Goal: Find specific page/section: Find specific page/section

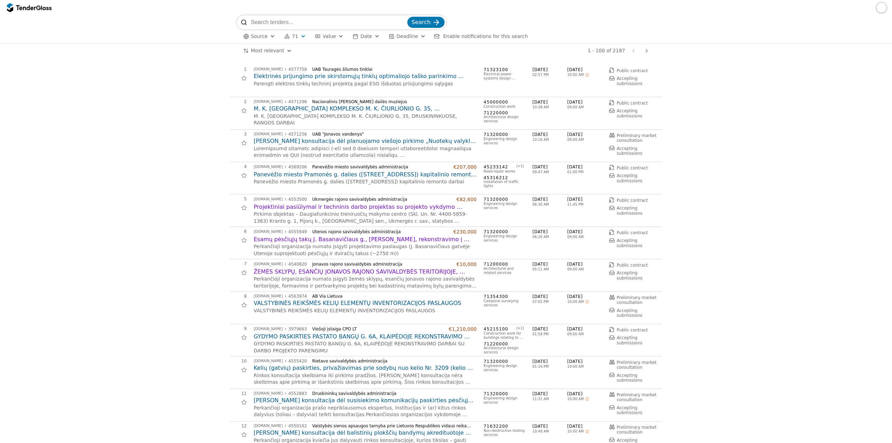
scroll to position [70, 0]
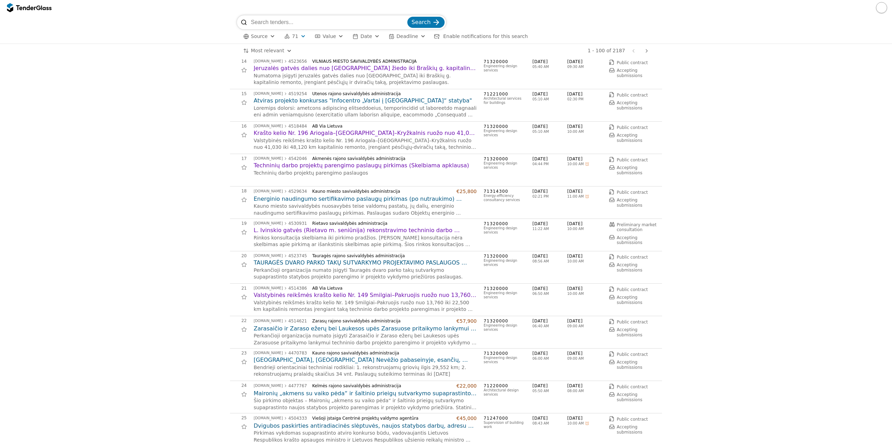
scroll to position [383, 0]
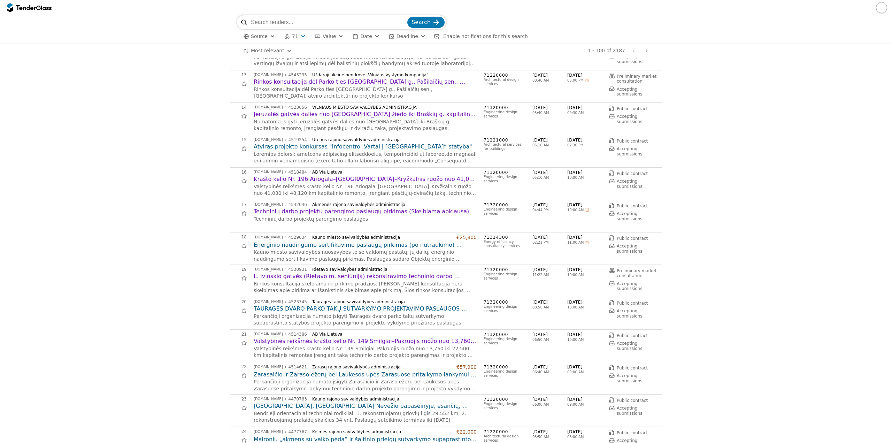
click at [291, 40] on button "71" at bounding box center [295, 36] width 27 height 9
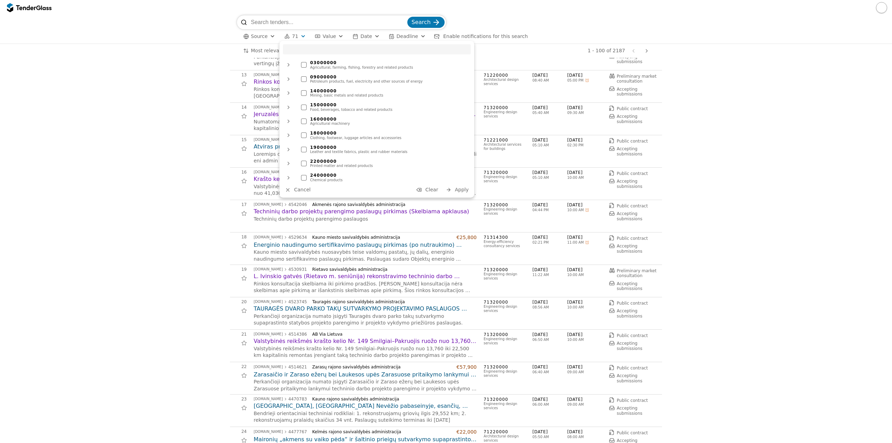
click at [437, 189] on span "Clear" at bounding box center [431, 190] width 13 height 6
click at [460, 190] on span "Apply" at bounding box center [462, 190] width 14 height 6
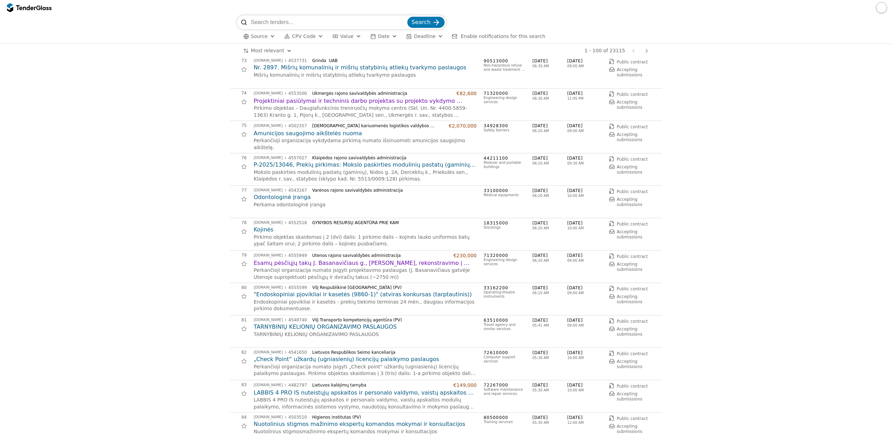
scroll to position [2197, 0]
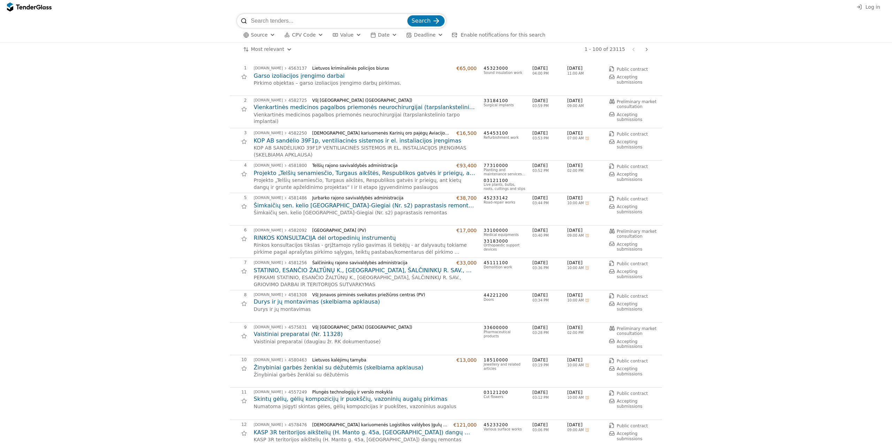
scroll to position [2197, 0]
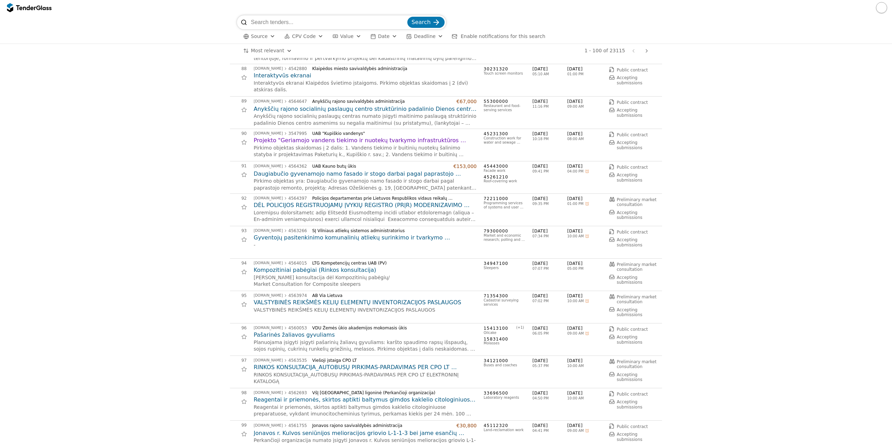
scroll to position [2893, 0]
